Goal: Transaction & Acquisition: Purchase product/service

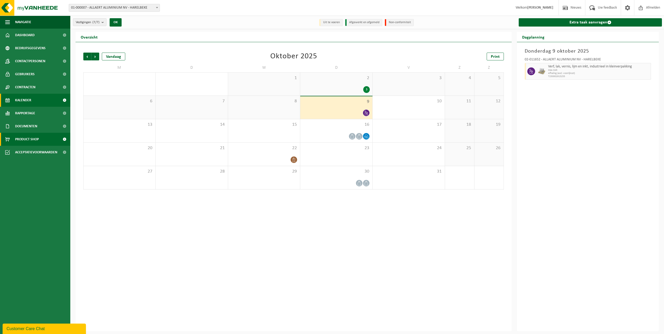
click at [29, 134] on span "Product Shop" at bounding box center [27, 139] width 24 height 13
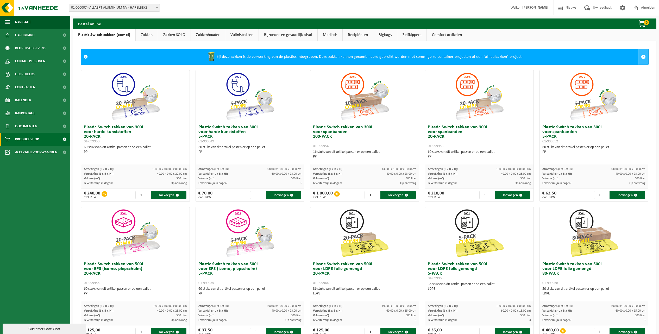
click at [641, 57] on span at bounding box center [643, 56] width 5 height 5
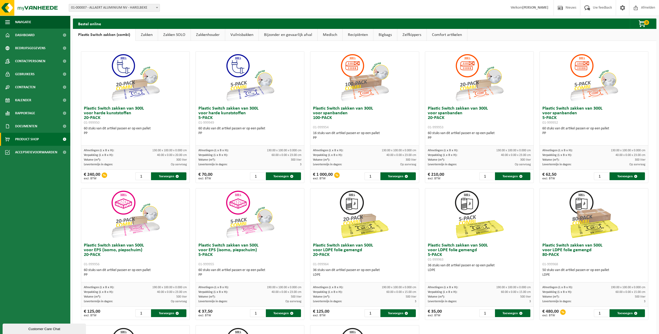
click at [144, 32] on link "Zakken" at bounding box center [147, 35] width 22 height 12
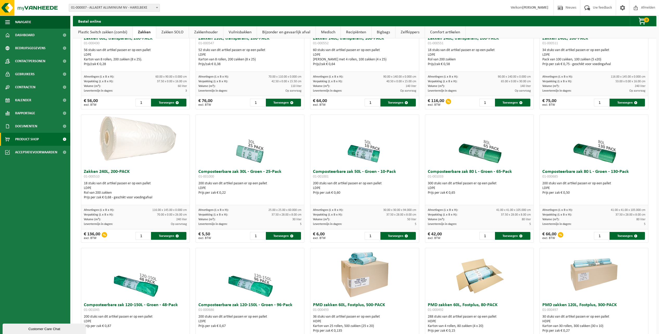
scroll to position [98, 0]
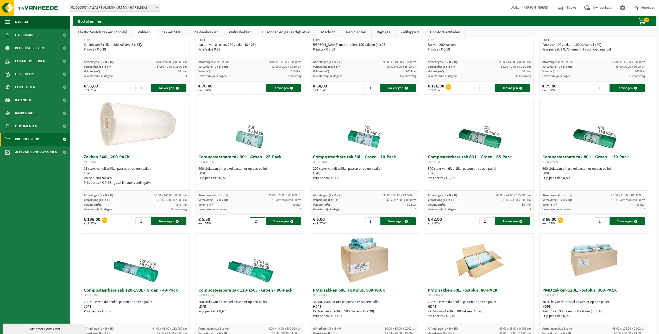
click at [258, 219] on input "2" at bounding box center [257, 222] width 15 height 8
click at [261, 220] on input "3" at bounding box center [257, 222] width 15 height 8
click at [261, 220] on input "4" at bounding box center [257, 222] width 15 height 8
click at [261, 220] on input "5" at bounding box center [257, 222] width 15 height 8
click at [261, 220] on input "6" at bounding box center [257, 222] width 15 height 8
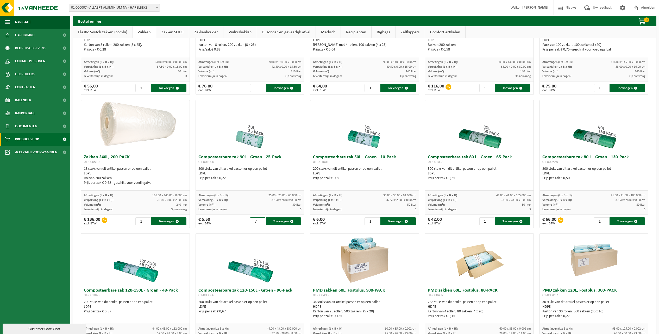
click at [261, 220] on input "7" at bounding box center [257, 222] width 15 height 8
click at [261, 220] on input "8" at bounding box center [257, 222] width 15 height 8
click at [261, 220] on input "9" at bounding box center [257, 222] width 15 height 8
click at [261, 220] on input "10" at bounding box center [257, 222] width 15 height 8
click at [270, 221] on button "Toevoegen" at bounding box center [283, 222] width 35 height 8
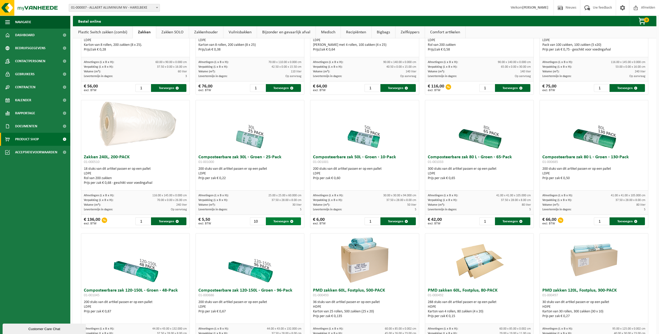
type input "1"
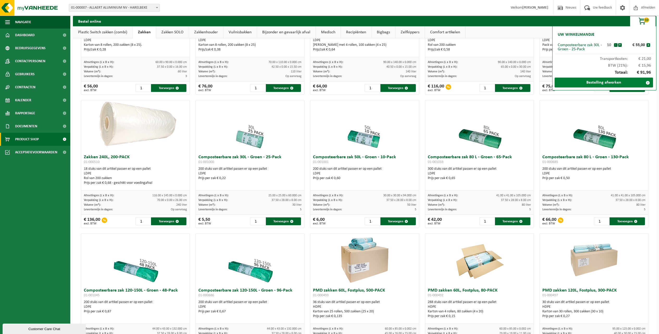
click at [606, 81] on link "Bestelling afwerken" at bounding box center [604, 83] width 98 height 10
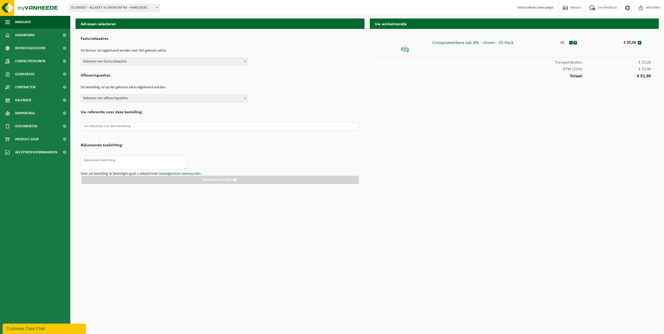
click at [99, 62] on span "Selecteer een facturatieadres" at bounding box center [164, 61] width 167 height 7
select select "20389"
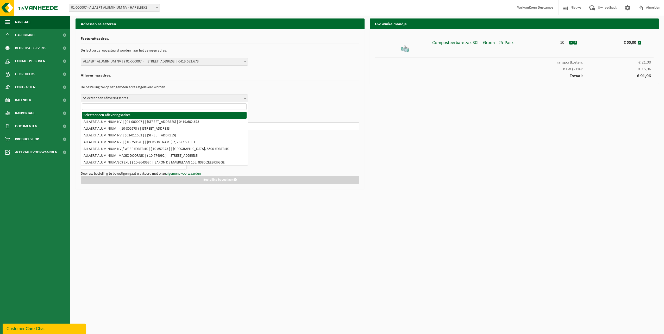
click at [110, 100] on span "Selecteer een afleveringsadres" at bounding box center [164, 98] width 167 height 7
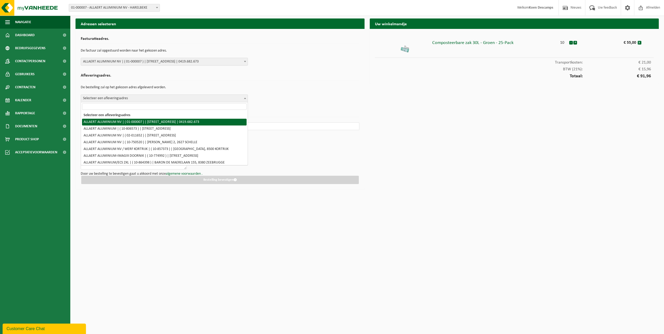
select select "20389"
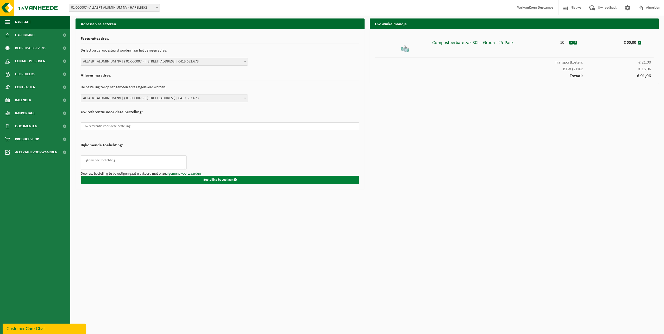
click at [227, 181] on button "Bestelling bevestigen" at bounding box center [220, 180] width 278 height 8
